Goal: Information Seeking & Learning: Learn about a topic

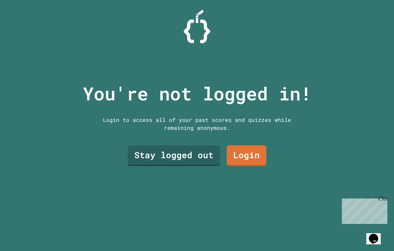
click at [206, 160] on link "Stay logged out" at bounding box center [174, 155] width 92 height 21
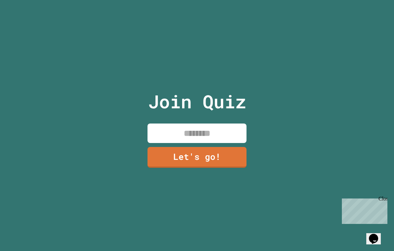
click at [232, 141] on input at bounding box center [196, 132] width 99 height 19
type input "*********"
click at [235, 165] on link "Let's go!" at bounding box center [196, 157] width 99 height 21
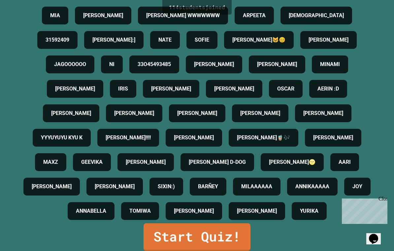
scroll to position [500, 0]
click at [226, 239] on link "Start Quiz!" at bounding box center [196, 237] width 107 height 28
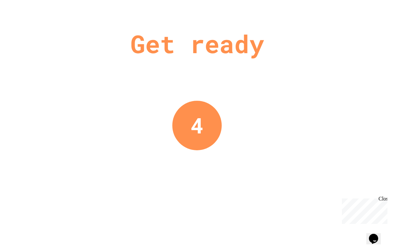
scroll to position [0, 0]
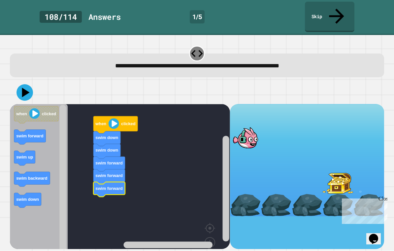
click at [23, 88] on icon at bounding box center [26, 93] width 8 height 10
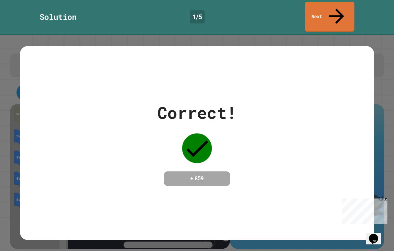
click at [340, 8] on link "Next" at bounding box center [329, 17] width 49 height 30
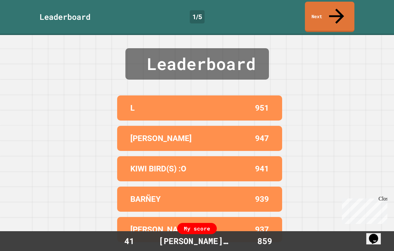
click at [334, 9] on icon at bounding box center [336, 16] width 22 height 22
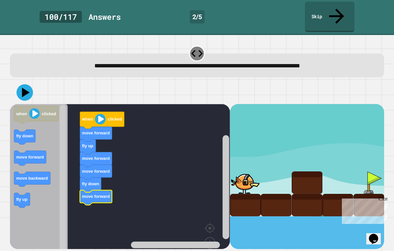
click at [26, 88] on icon at bounding box center [26, 93] width 8 height 10
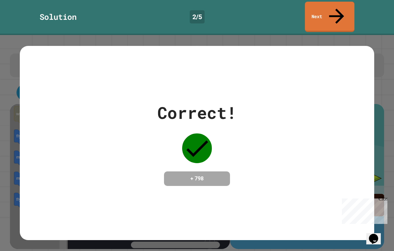
click at [338, 11] on icon at bounding box center [336, 16] width 22 height 22
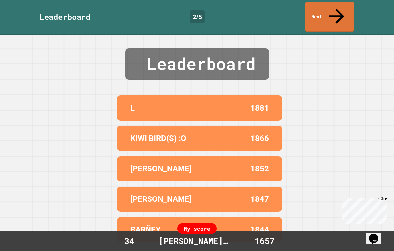
click at [340, 8] on link "Next" at bounding box center [329, 17] width 49 height 30
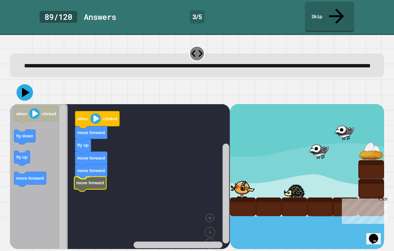
click at [106, 183] on icon "Blockly Workspace" at bounding box center [90, 183] width 32 height 15
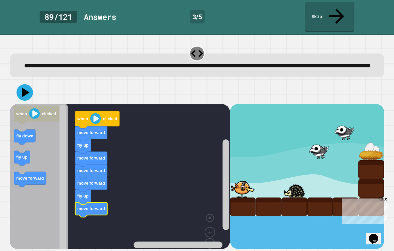
click at [23, 88] on icon at bounding box center [26, 93] width 8 height 10
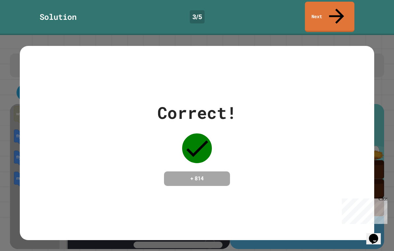
click at [341, 16] on link "Next" at bounding box center [329, 17] width 49 height 30
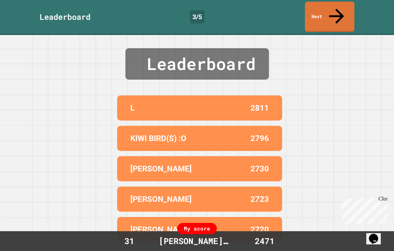
click at [340, 8] on link "Next" at bounding box center [329, 17] width 49 height 30
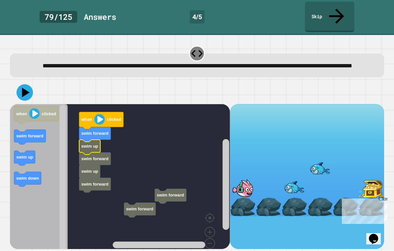
click at [101, 144] on rect "Blockly Workspace" at bounding box center [120, 183] width 220 height 159
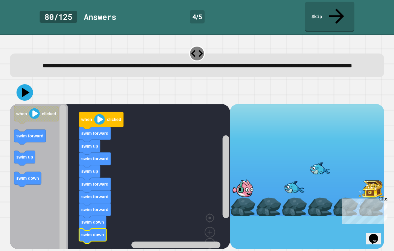
click at [26, 85] on icon at bounding box center [24, 92] width 16 height 16
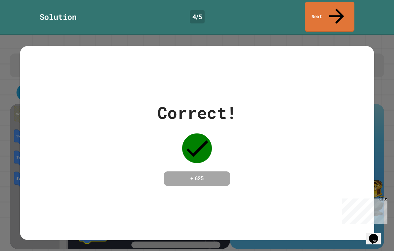
click at [341, 6] on link "Next" at bounding box center [329, 17] width 49 height 30
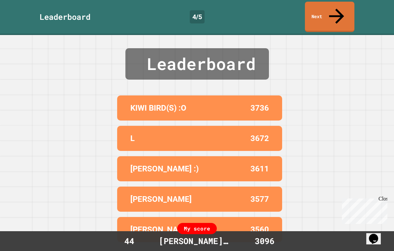
click at [344, 7] on link "Next" at bounding box center [329, 17] width 49 height 30
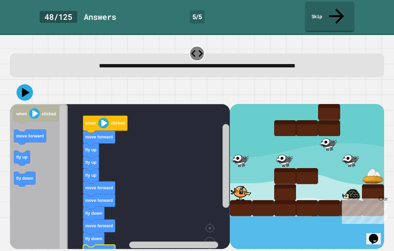
click at [20, 84] on icon at bounding box center [24, 92] width 16 height 16
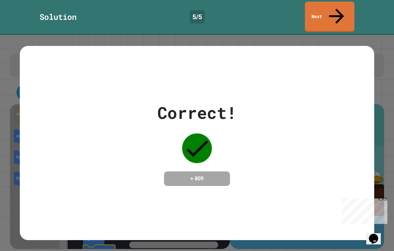
click at [337, 10] on icon at bounding box center [336, 16] width 22 height 22
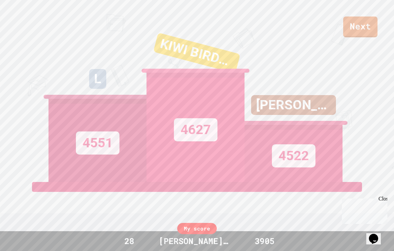
click at [365, 24] on link "Next" at bounding box center [360, 26] width 34 height 21
